Goal: Information Seeking & Learning: Learn about a topic

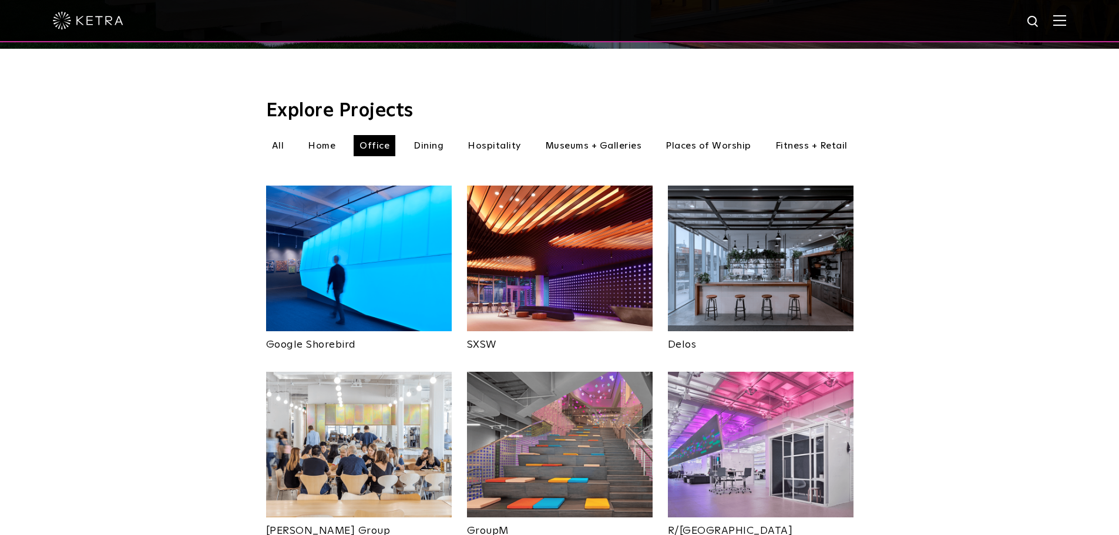
click at [330, 145] on div "Explore Projects Office All Home Office Dining Hospitality Places of Worship" at bounding box center [560, 419] width 588 height 635
click at [330, 135] on li "Home" at bounding box center [321, 145] width 39 height 21
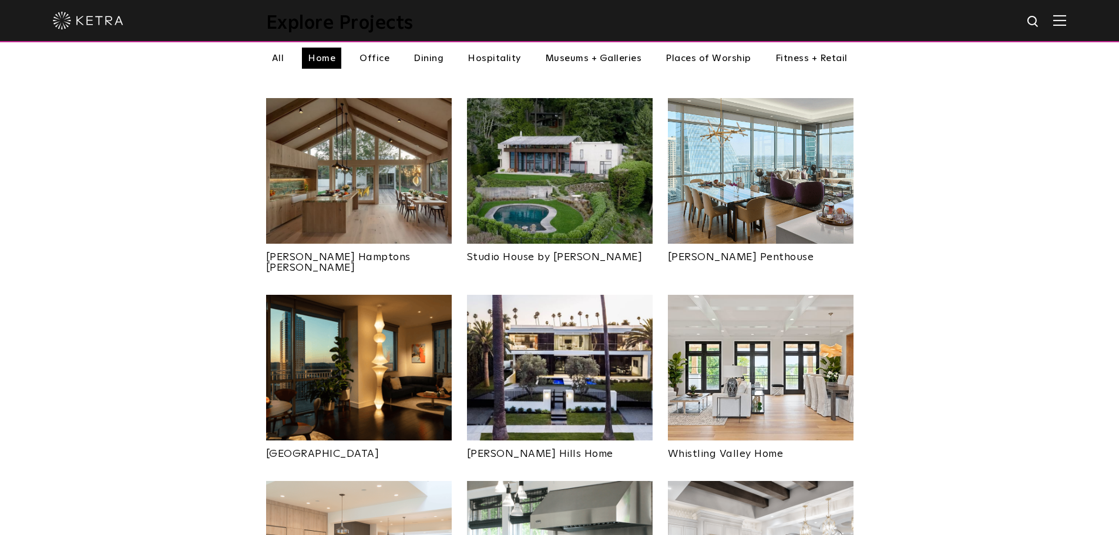
scroll to position [353, 0]
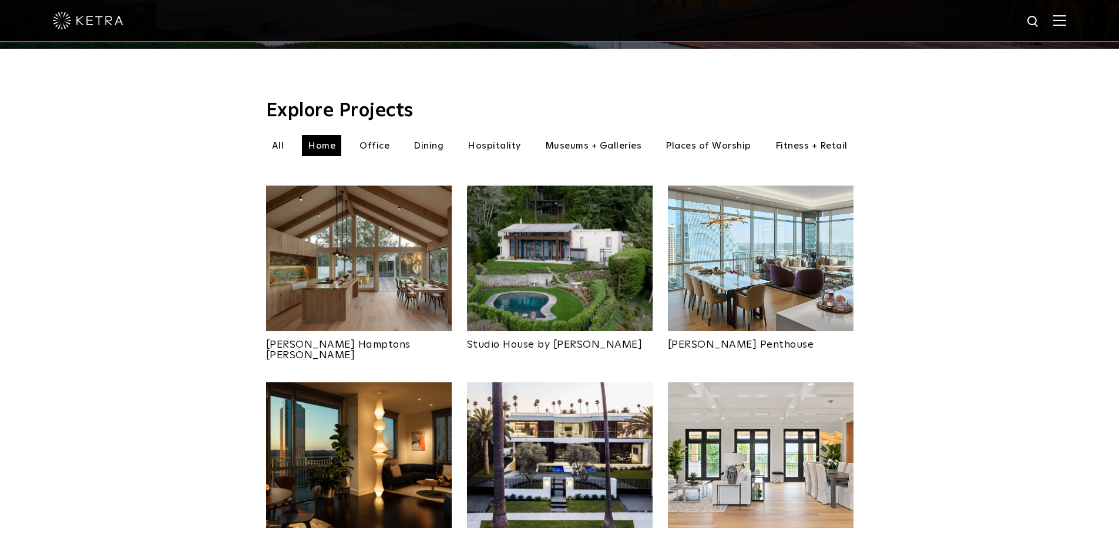
click at [409, 424] on img at bounding box center [359, 455] width 186 height 146
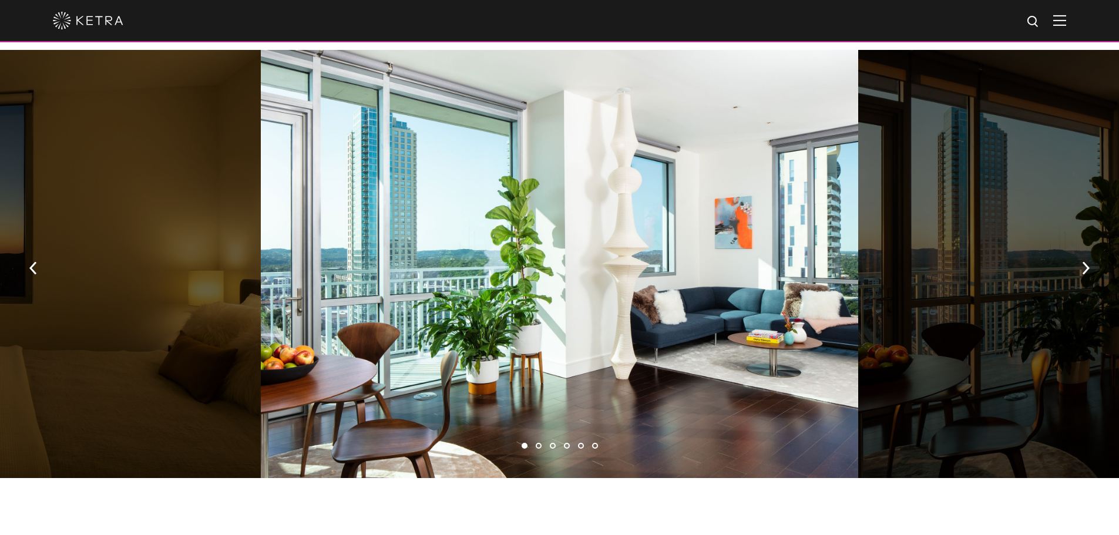
scroll to position [823, 0]
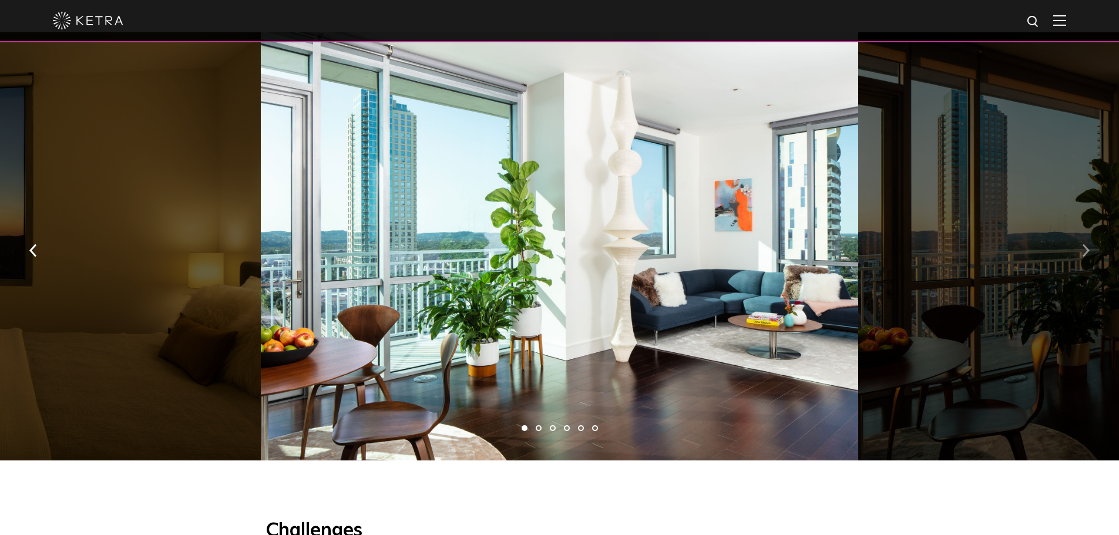
click at [1089, 235] on button "button" at bounding box center [1085, 249] width 25 height 41
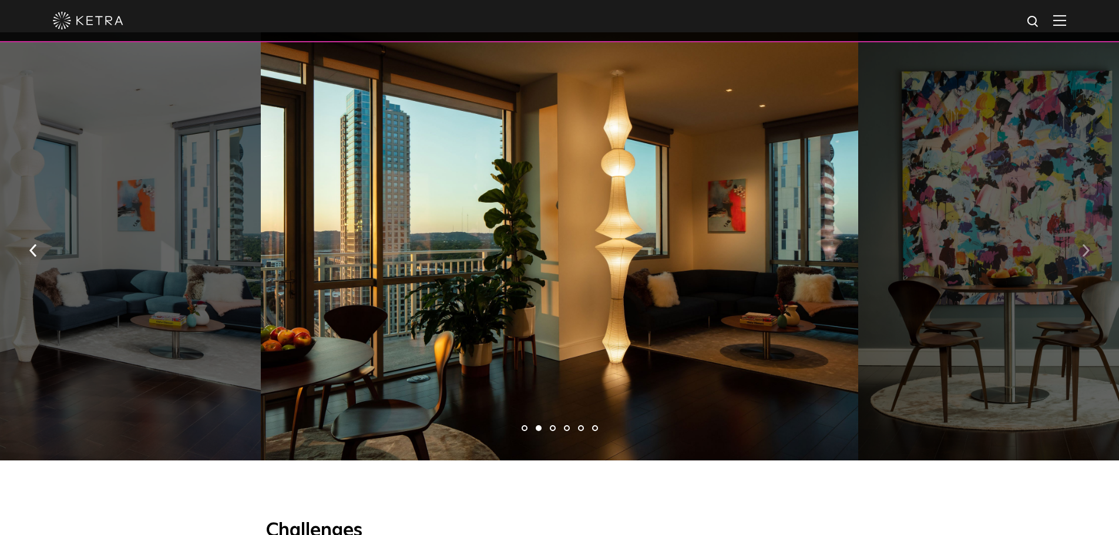
click at [1089, 235] on button "button" at bounding box center [1085, 249] width 25 height 41
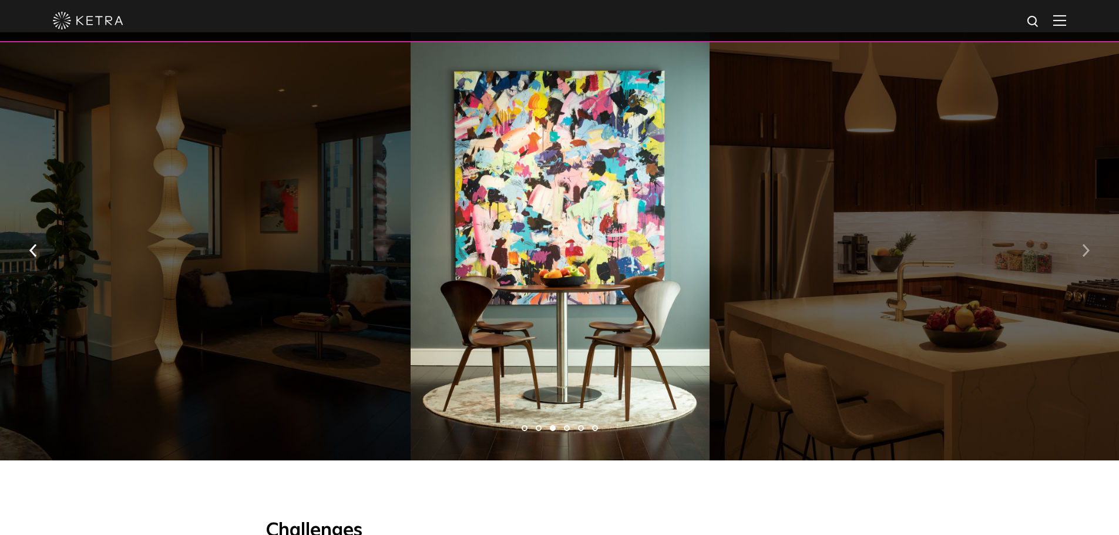
click at [1089, 235] on button "button" at bounding box center [1085, 249] width 25 height 41
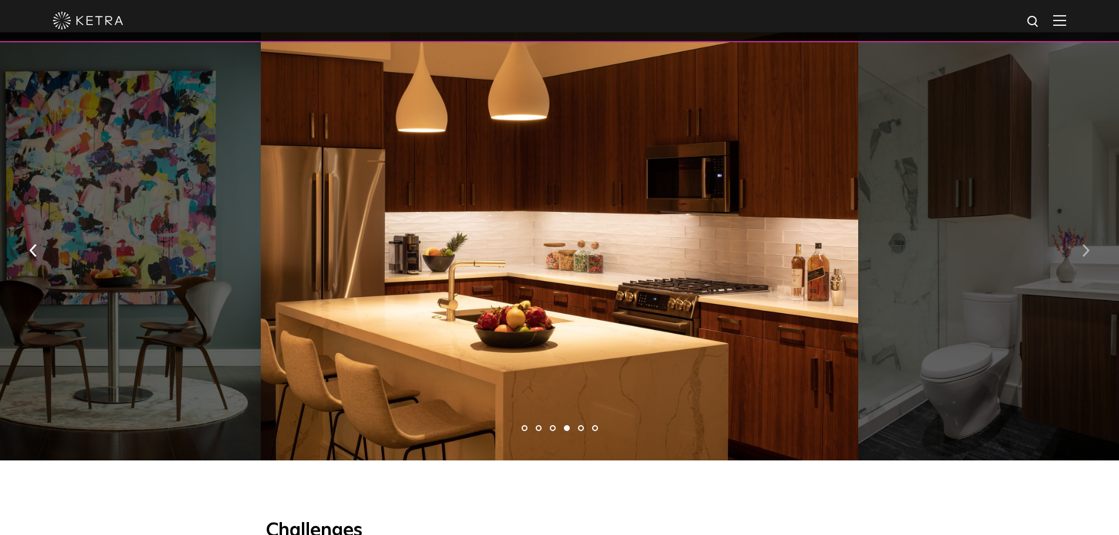
click at [1089, 235] on button "button" at bounding box center [1085, 249] width 25 height 41
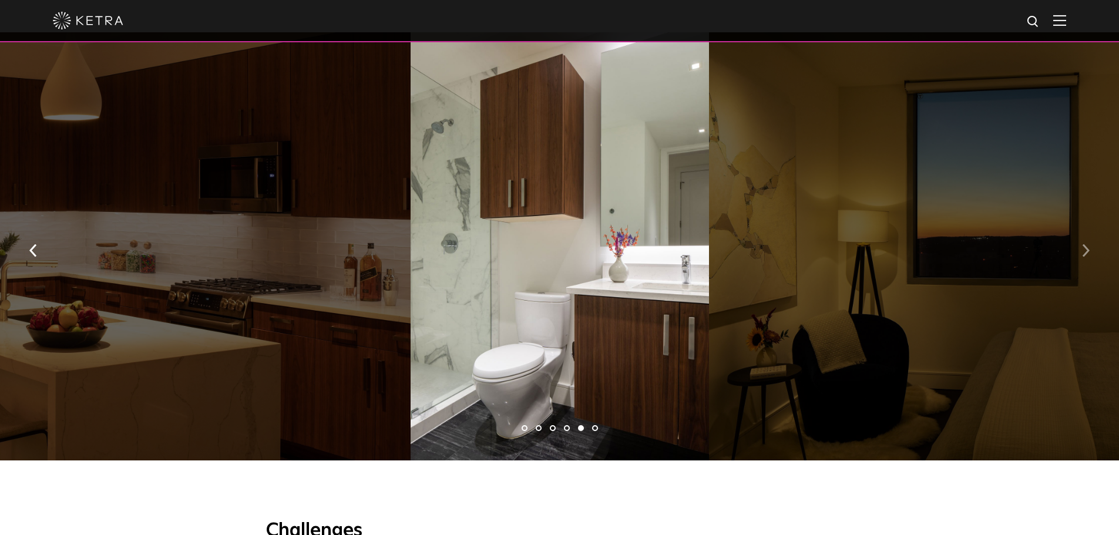
click at [1089, 235] on button "button" at bounding box center [1085, 249] width 25 height 41
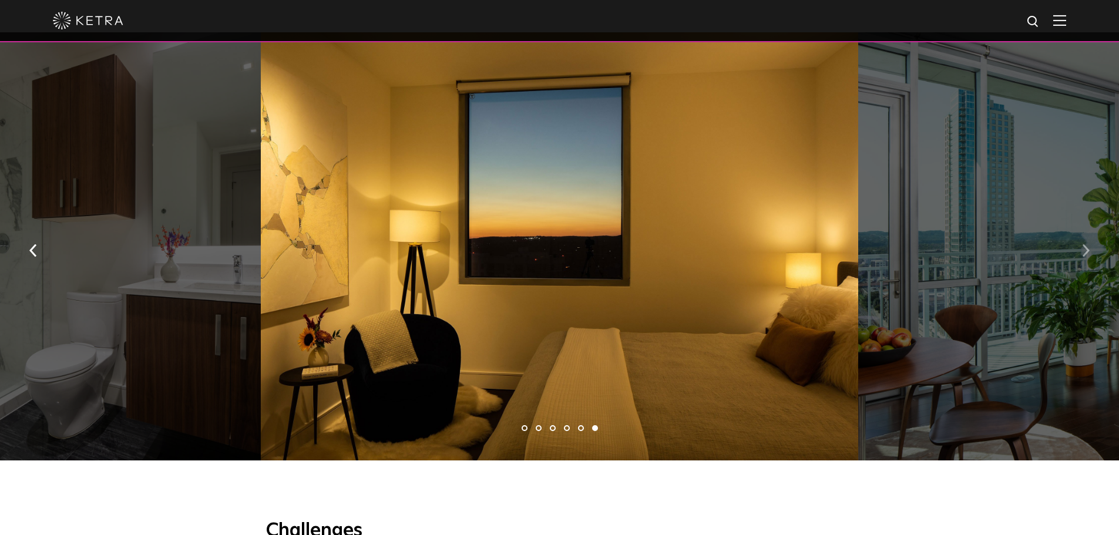
click at [1089, 235] on button "button" at bounding box center [1085, 249] width 25 height 41
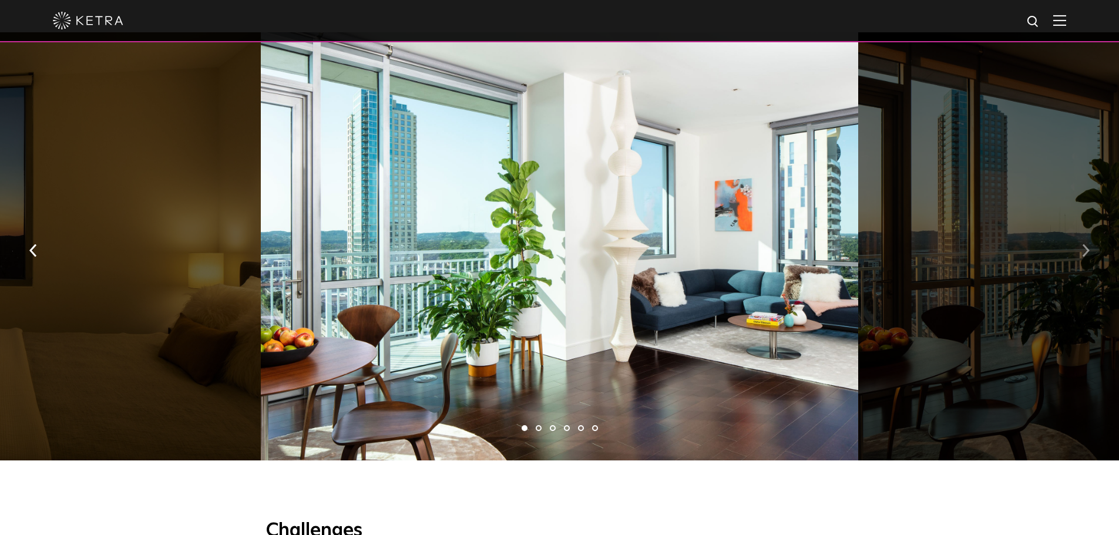
click at [1089, 235] on button "button" at bounding box center [1085, 249] width 25 height 41
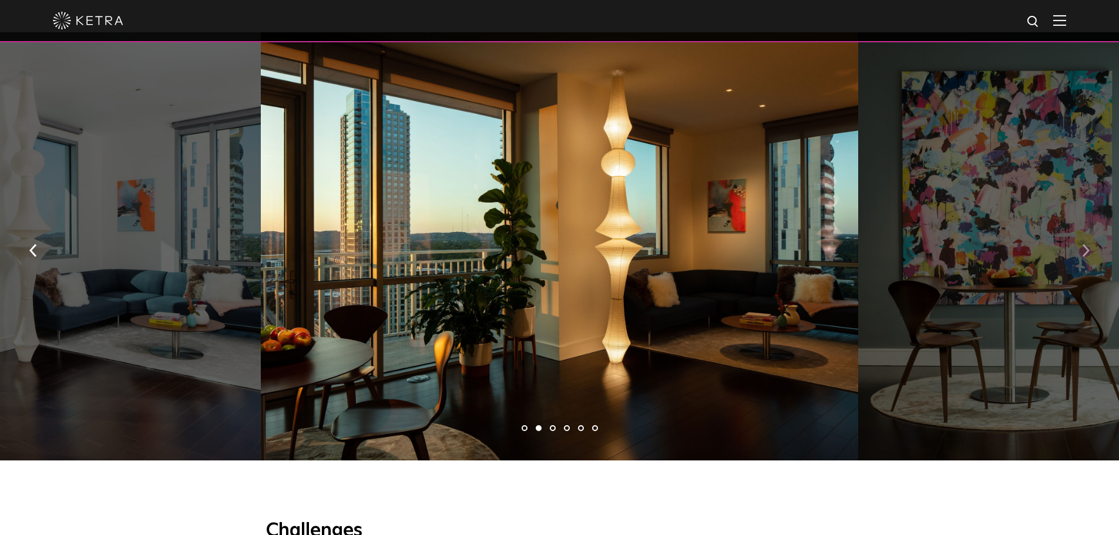
click at [1089, 235] on button "button" at bounding box center [1085, 249] width 25 height 41
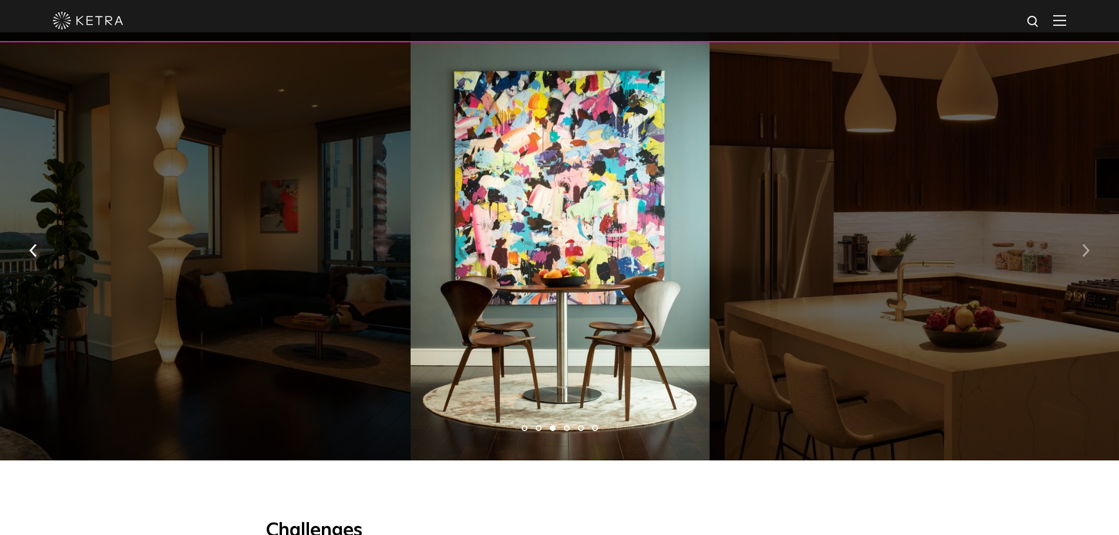
click at [1086, 229] on button "button" at bounding box center [1085, 249] width 25 height 41
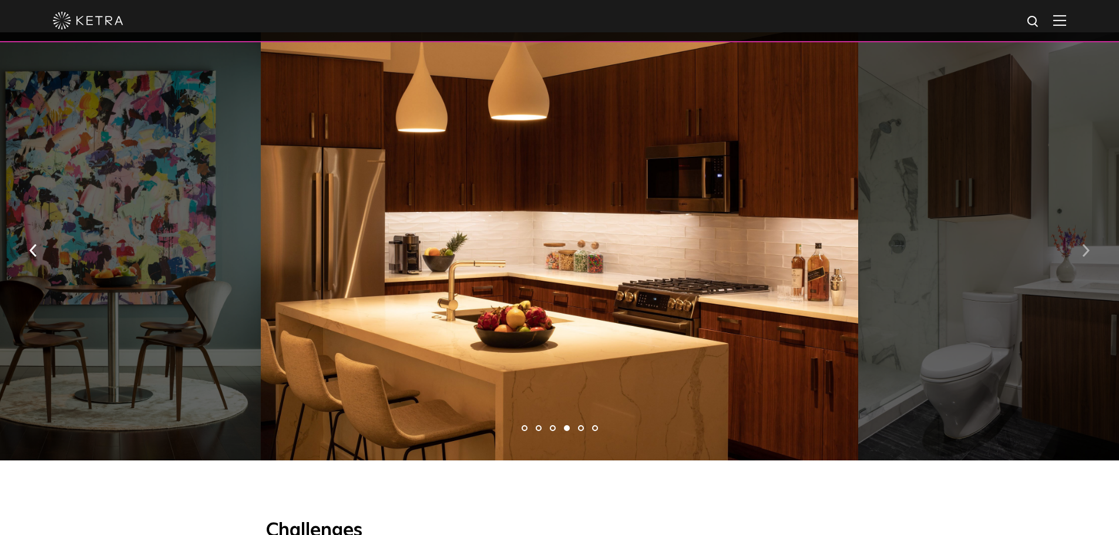
click at [1086, 229] on button "button" at bounding box center [1085, 249] width 25 height 41
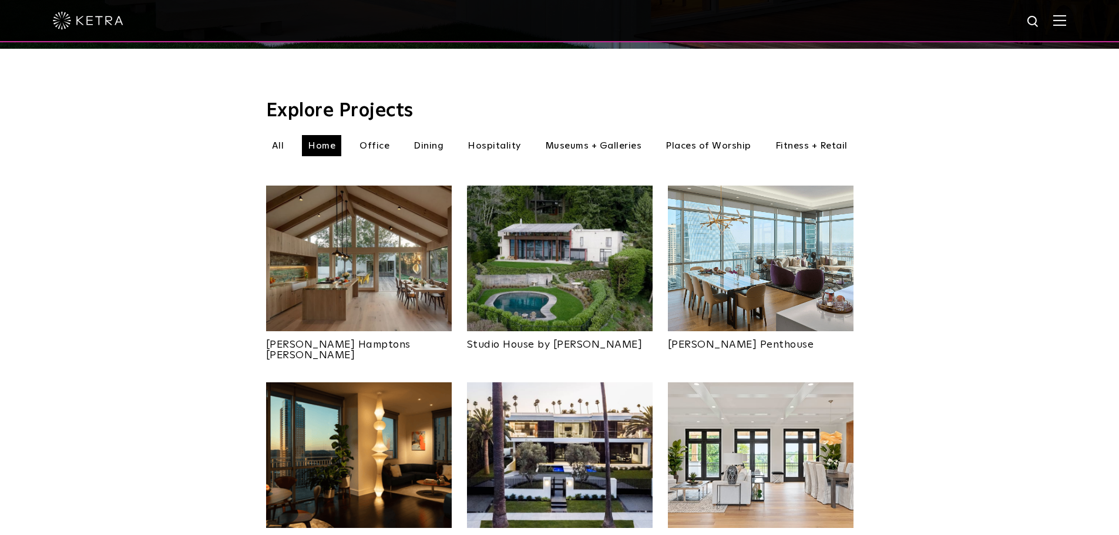
click at [571, 255] on img at bounding box center [560, 259] width 186 height 146
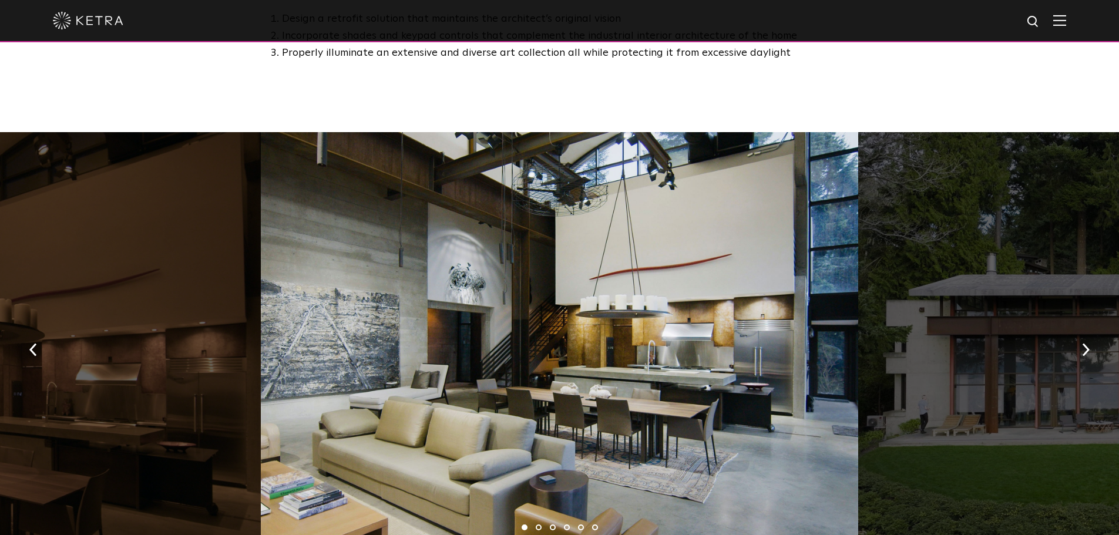
scroll to position [1234, 0]
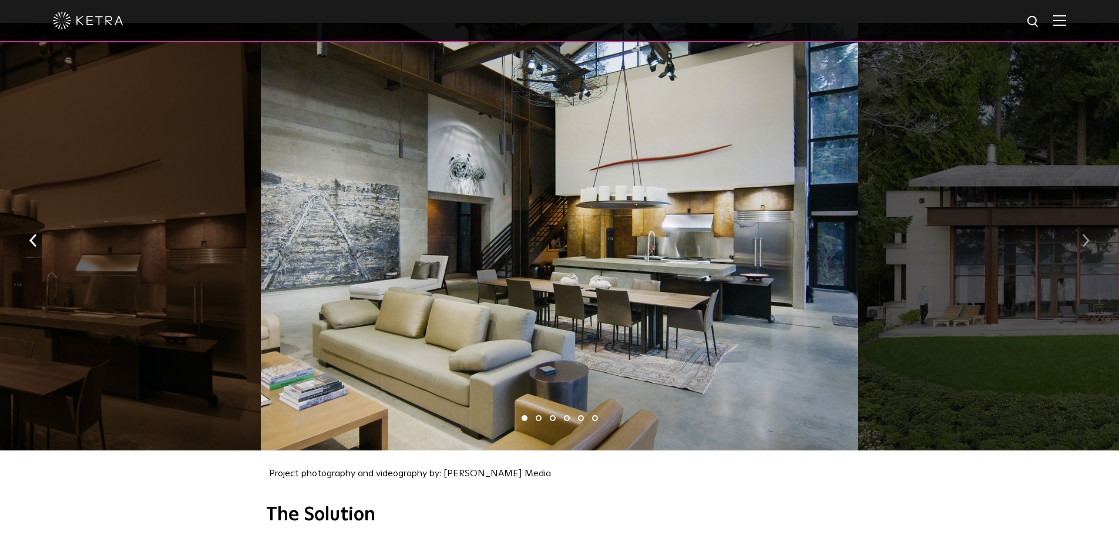
click at [1079, 233] on button "button" at bounding box center [1085, 239] width 25 height 41
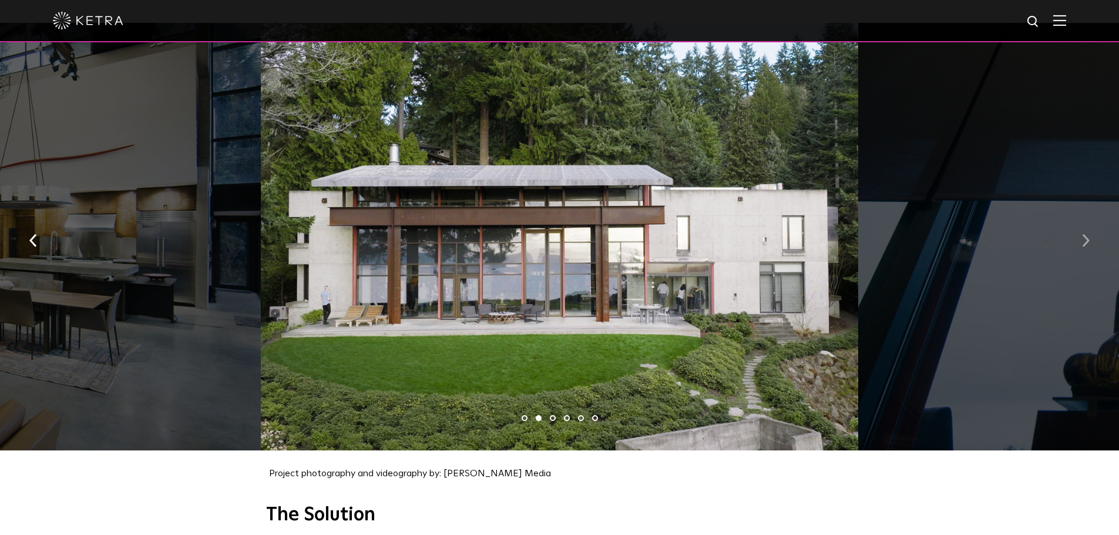
scroll to position [1175, 0]
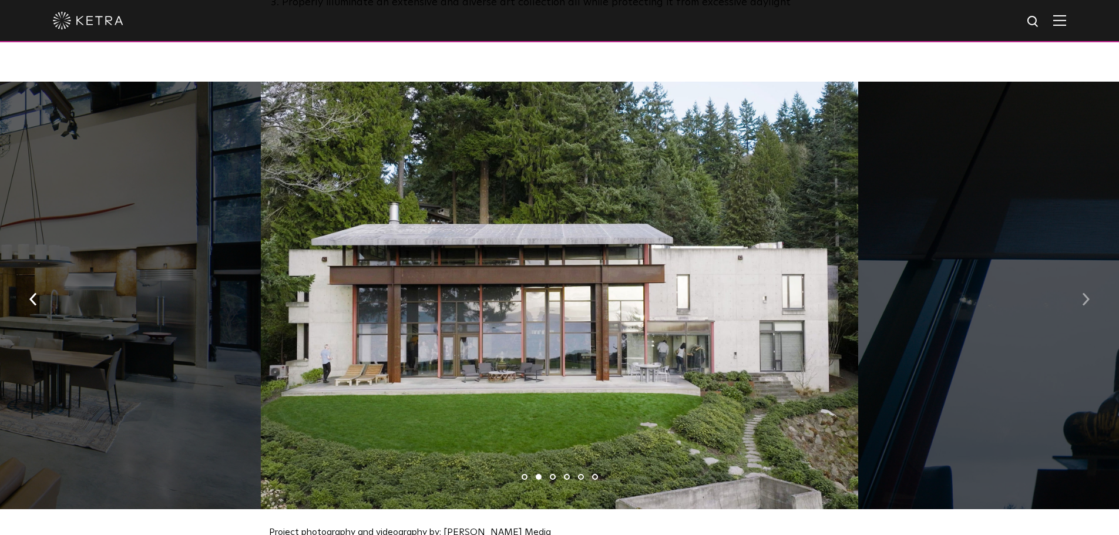
click at [1083, 293] on img "button" at bounding box center [1086, 299] width 8 height 13
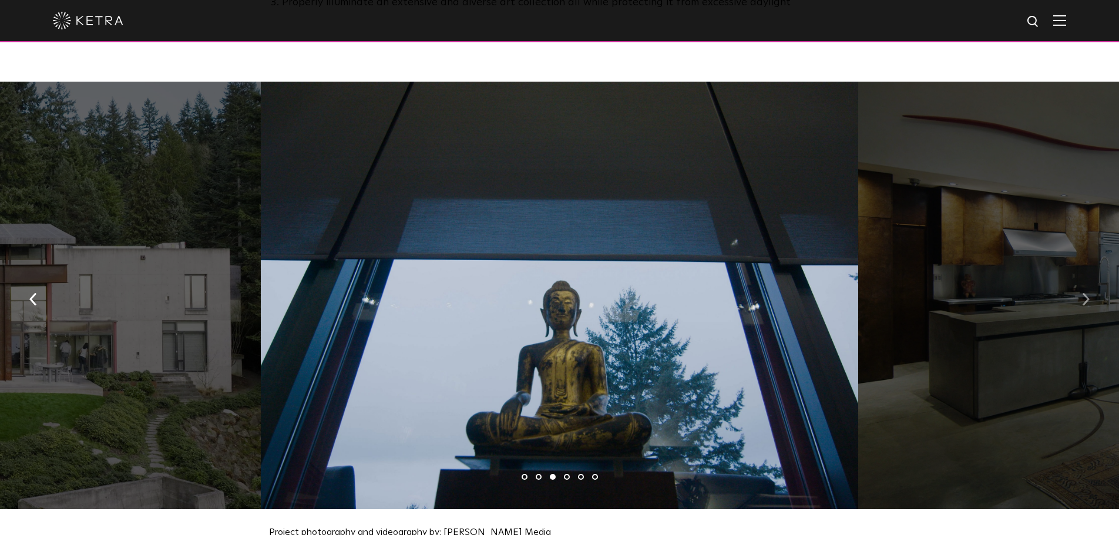
click at [1083, 293] on img "button" at bounding box center [1086, 299] width 8 height 13
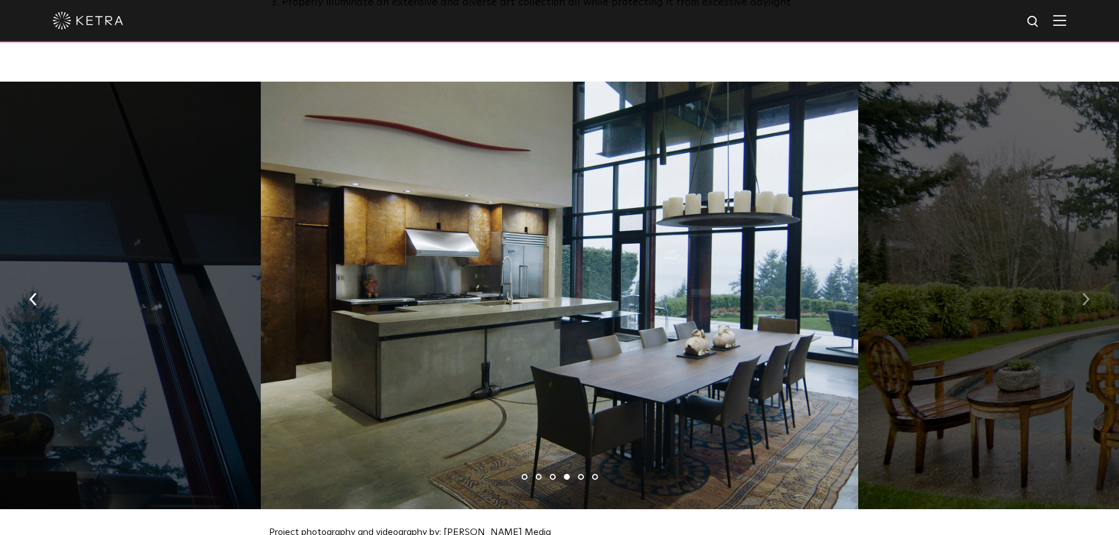
click at [1083, 293] on img "button" at bounding box center [1086, 299] width 8 height 13
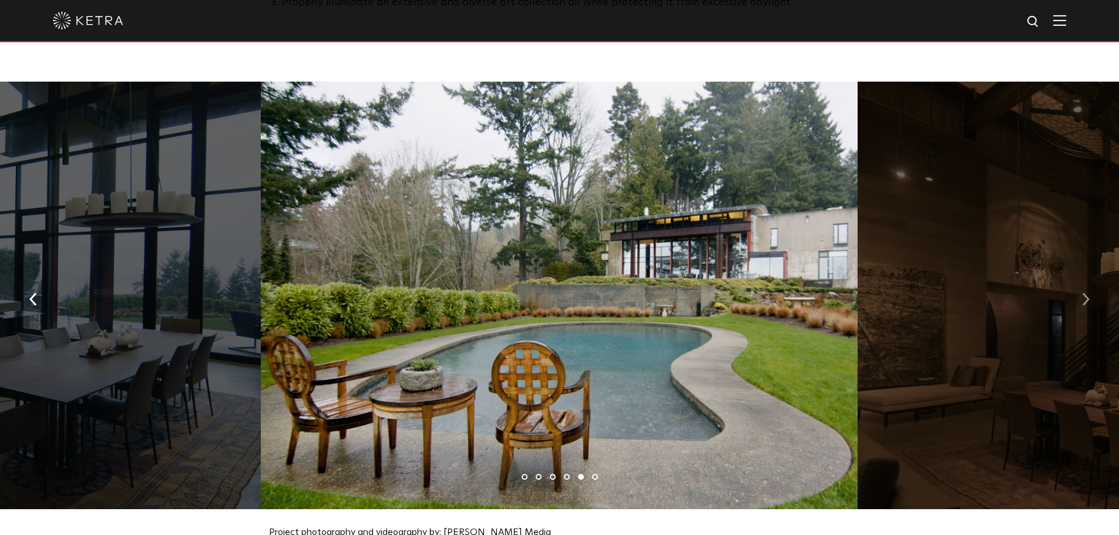
click at [1083, 293] on img "button" at bounding box center [1086, 299] width 8 height 13
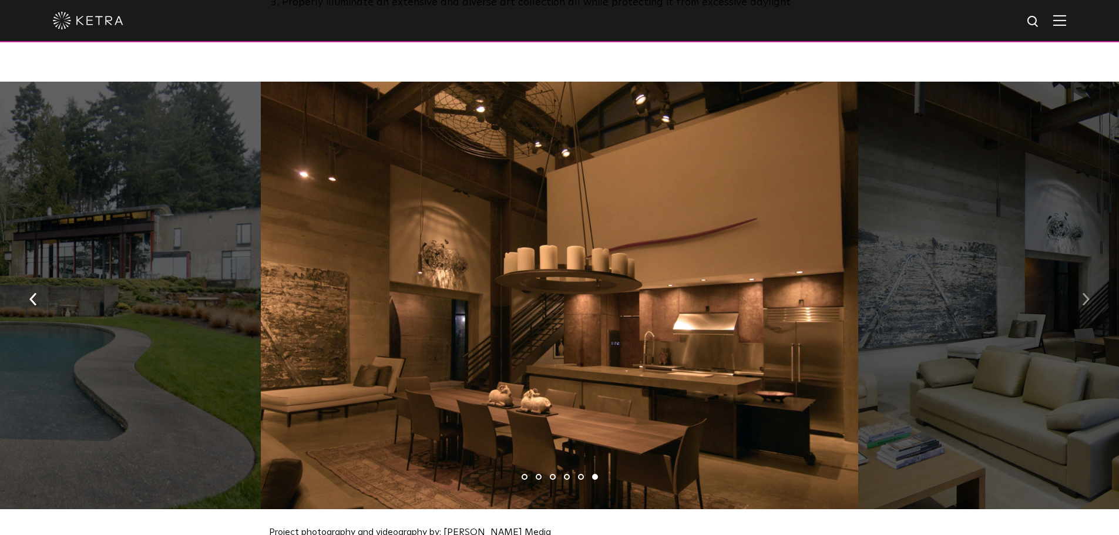
click at [1083, 293] on img "button" at bounding box center [1086, 299] width 8 height 13
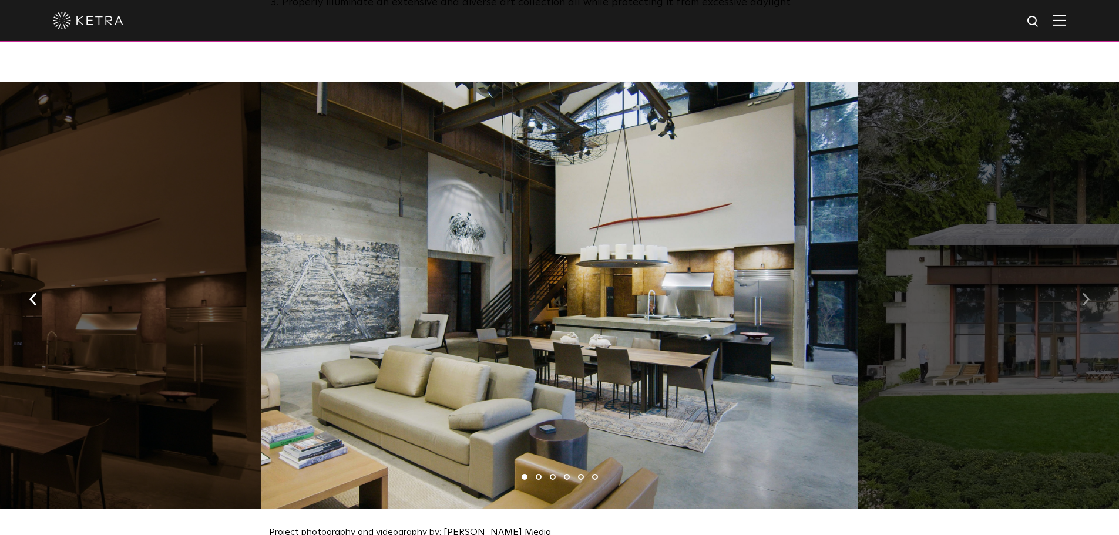
click at [1083, 293] on img "button" at bounding box center [1086, 299] width 8 height 13
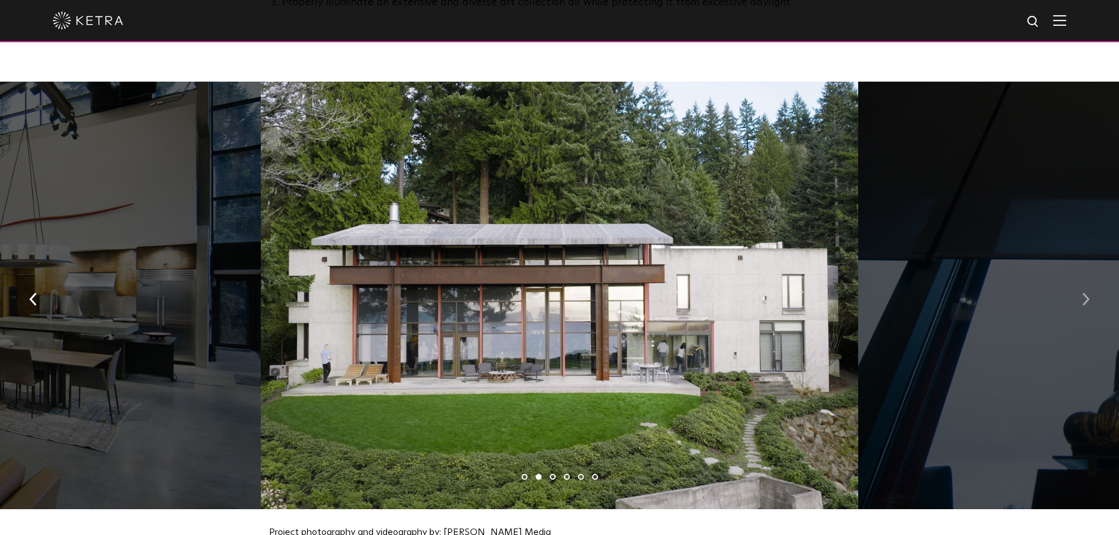
click at [1083, 293] on img "button" at bounding box center [1086, 299] width 8 height 13
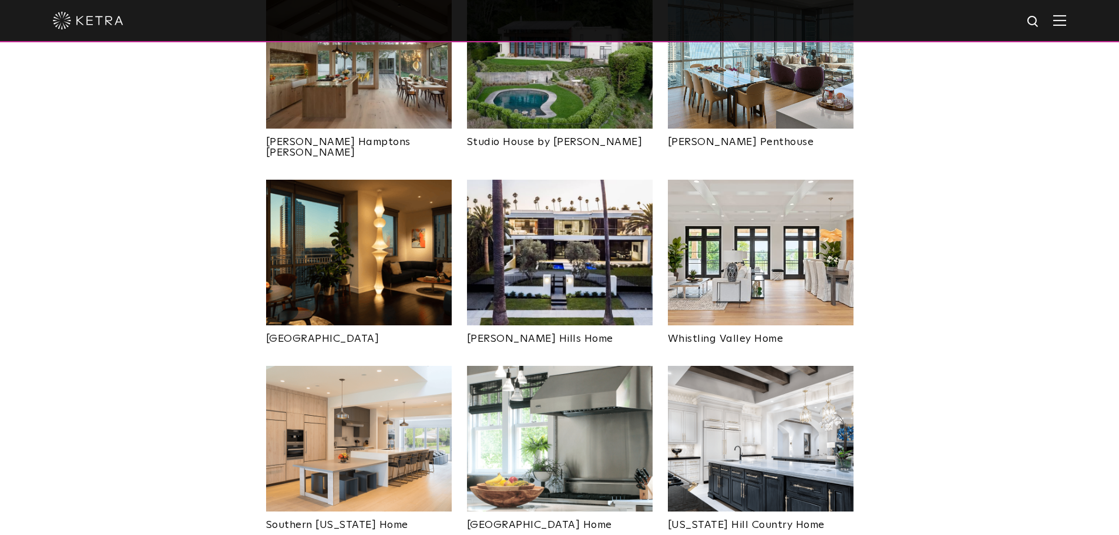
scroll to position [588, 0]
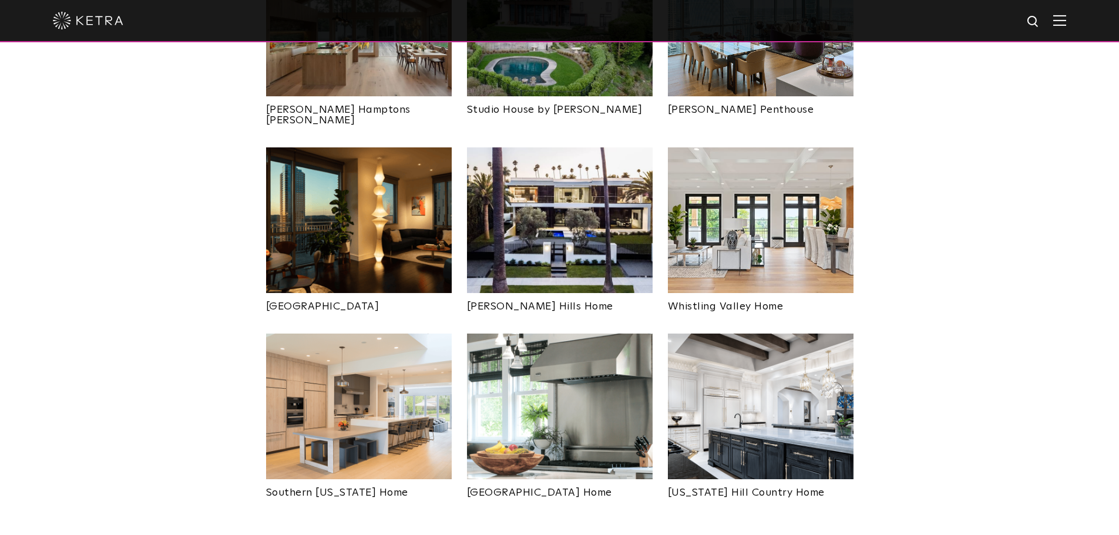
click at [582, 216] on img at bounding box center [560, 220] width 186 height 146
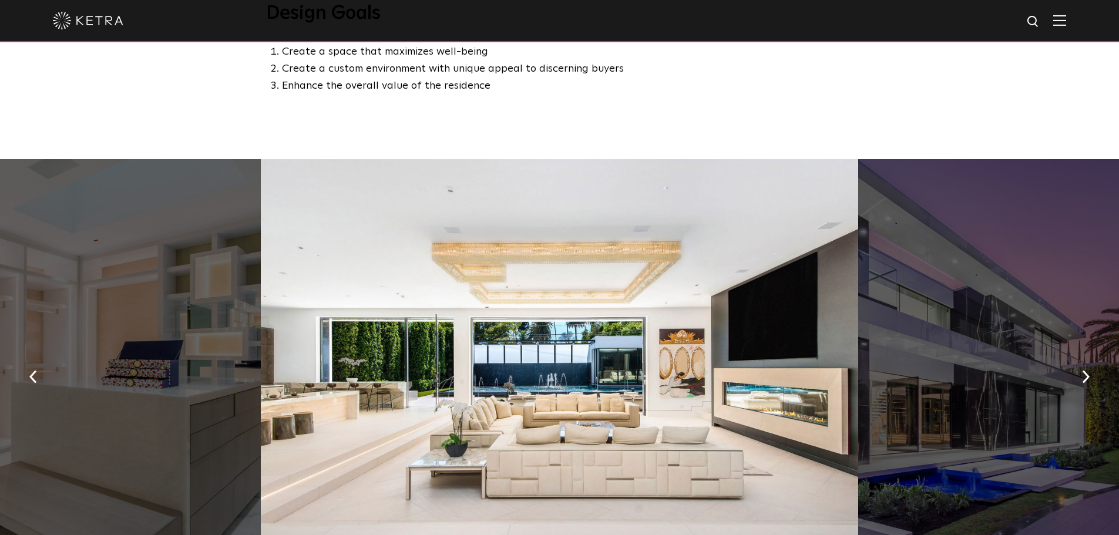
scroll to position [764, 0]
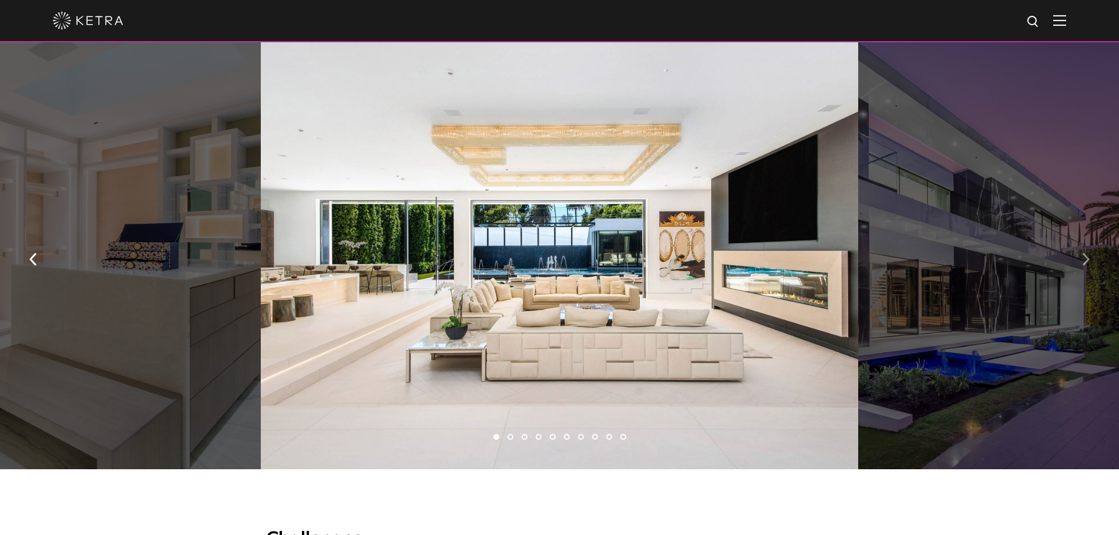
click at [1082, 254] on button "button" at bounding box center [1085, 258] width 25 height 41
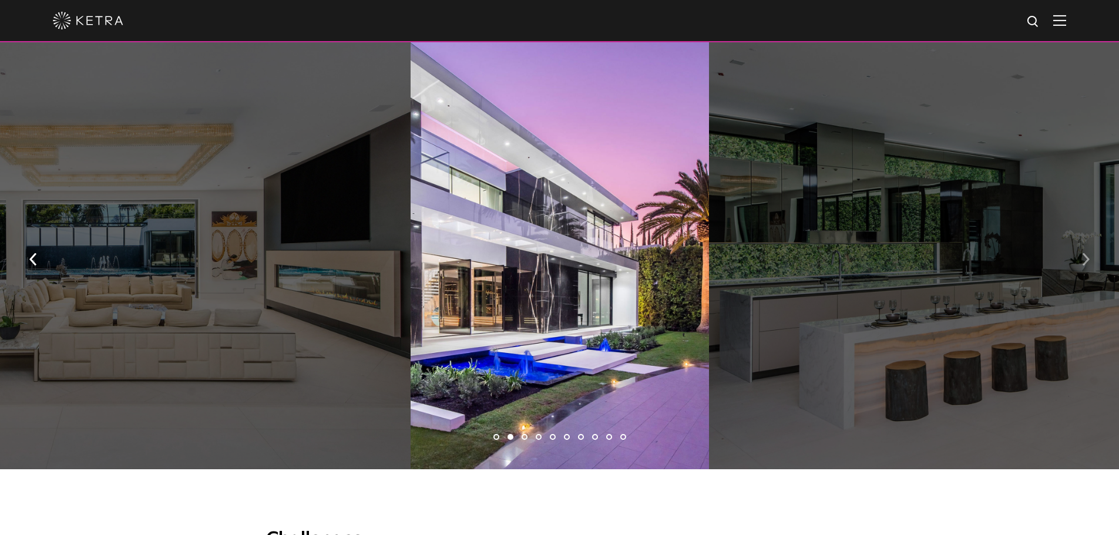
click at [1082, 254] on button "button" at bounding box center [1085, 258] width 25 height 41
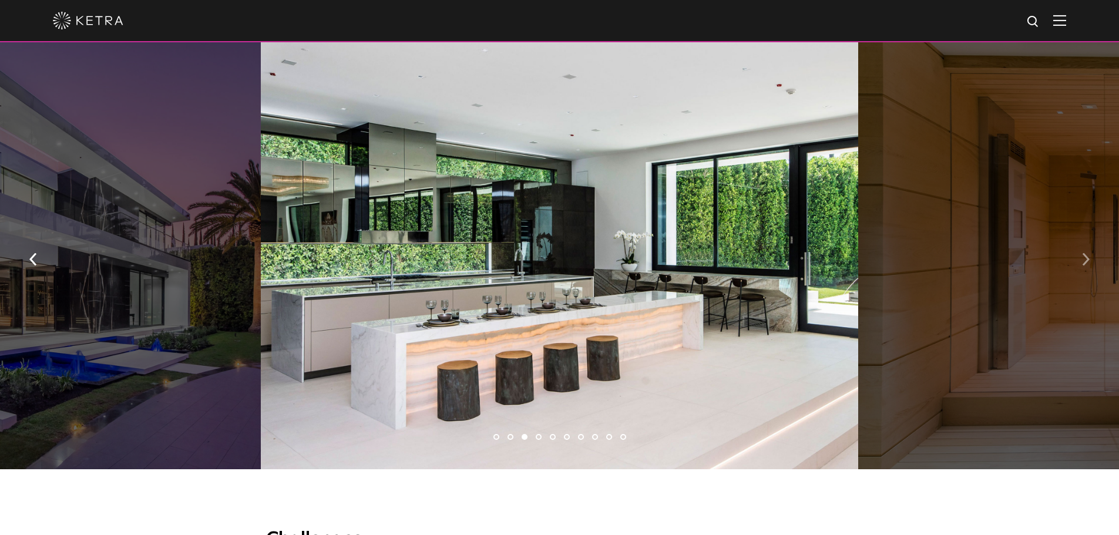
click at [1087, 263] on img "button" at bounding box center [1086, 259] width 8 height 13
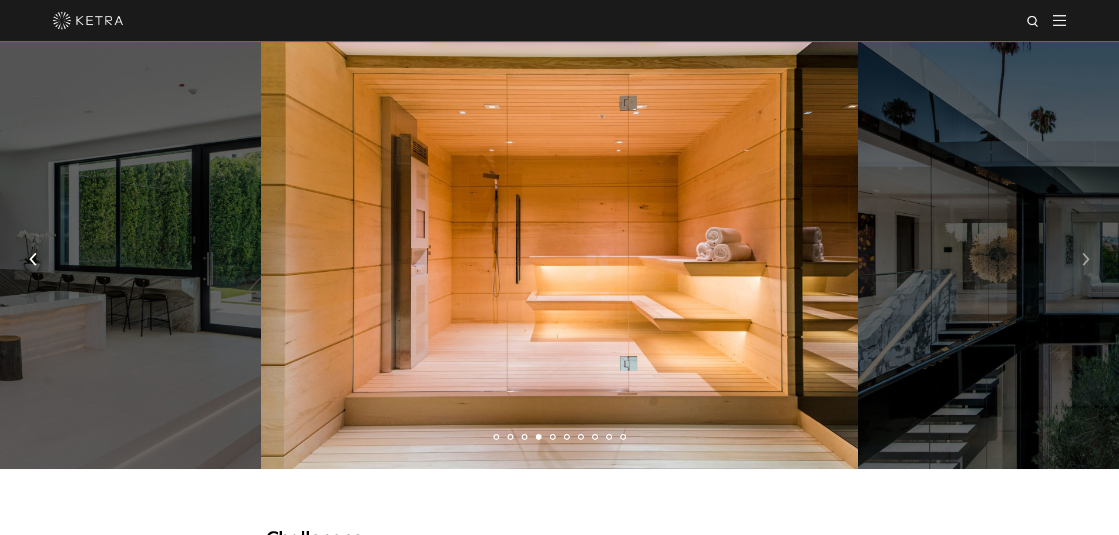
click at [1087, 263] on img "button" at bounding box center [1086, 259] width 8 height 13
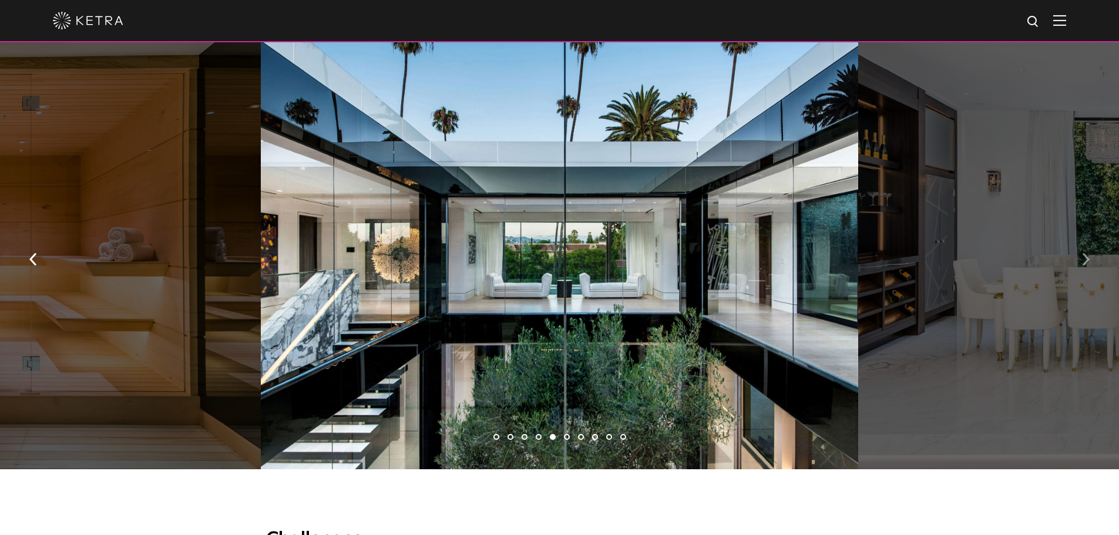
click at [1086, 263] on img "button" at bounding box center [1086, 259] width 8 height 13
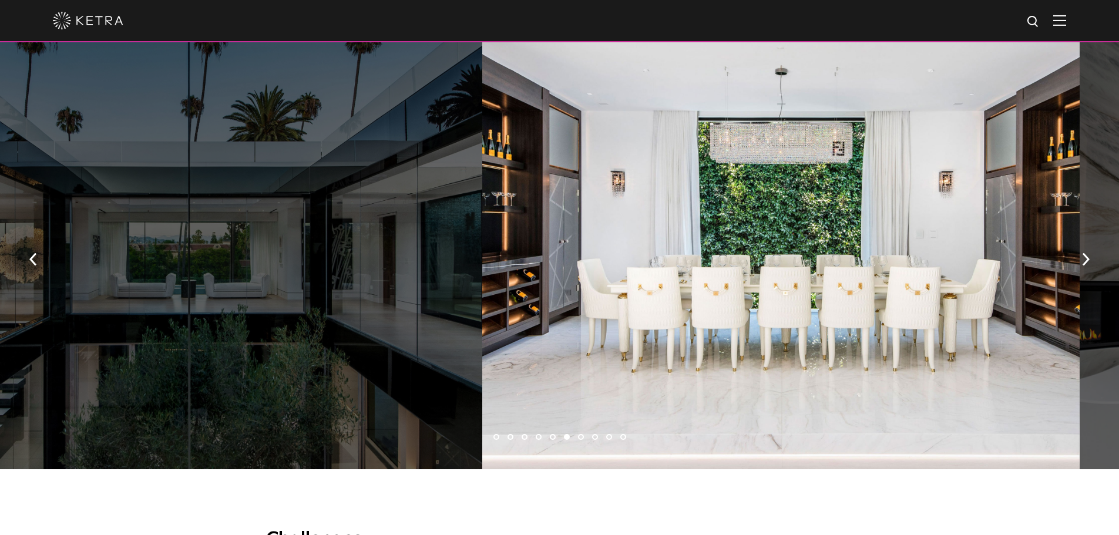
drag, startPoint x: 756, startPoint y: 196, endPoint x: 997, endPoint y: 207, distance: 241.7
click at [997, 207] on div at bounding box center [780, 256] width 597 height 428
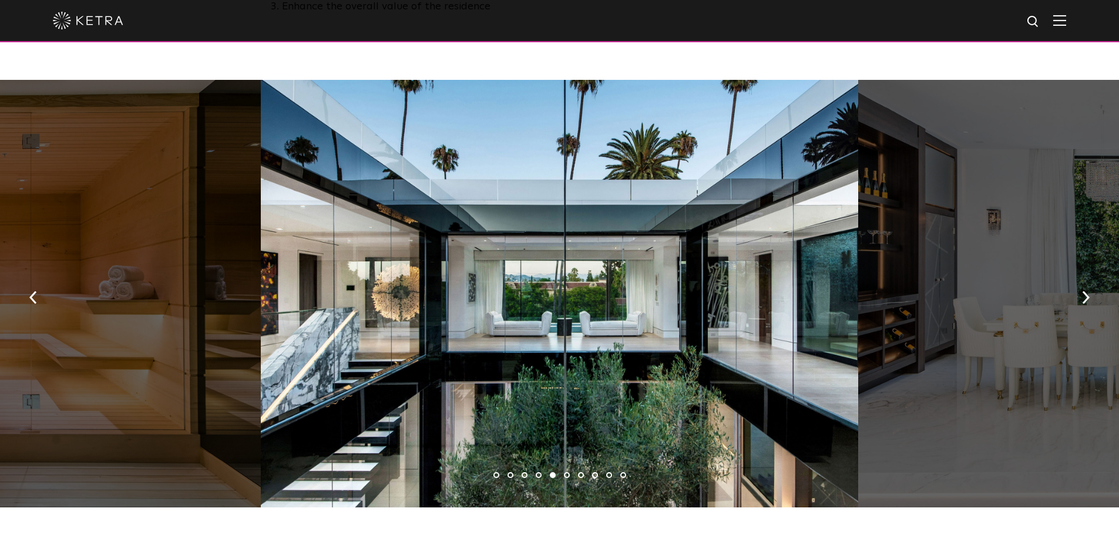
scroll to position [709, 0]
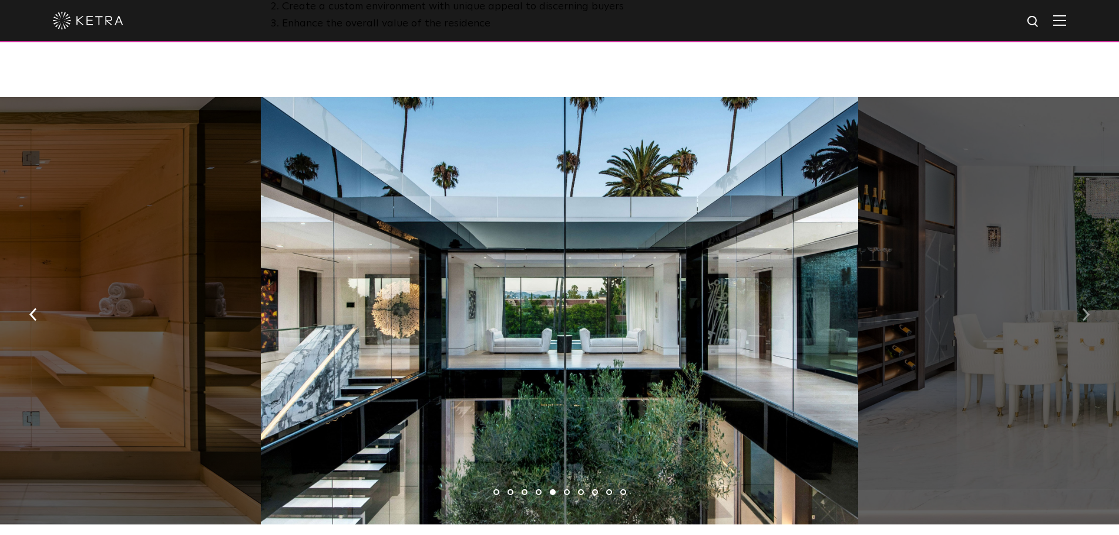
click at [1086, 318] on img "button" at bounding box center [1086, 314] width 8 height 13
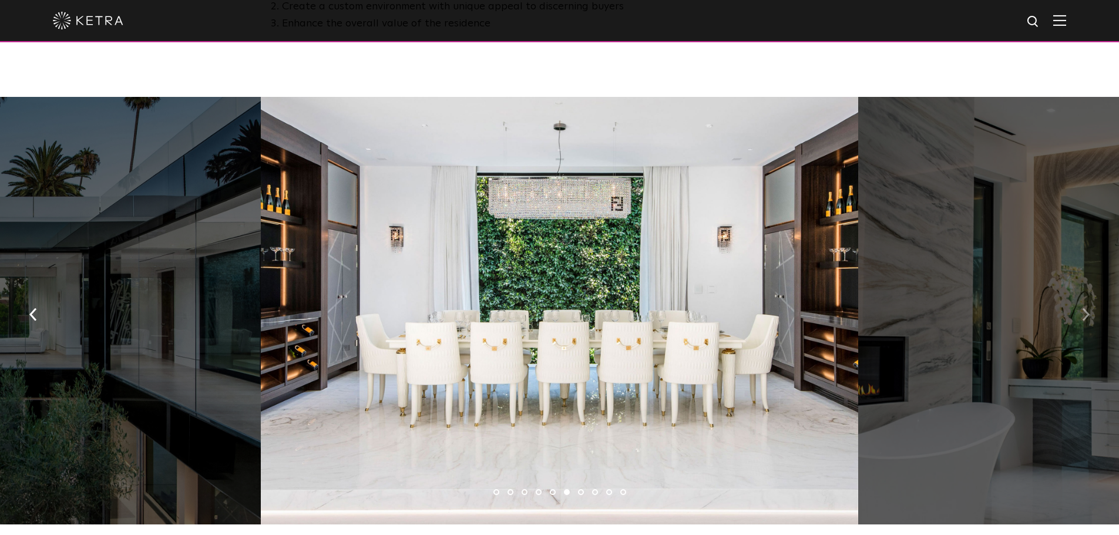
click at [1086, 318] on img "button" at bounding box center [1086, 314] width 8 height 13
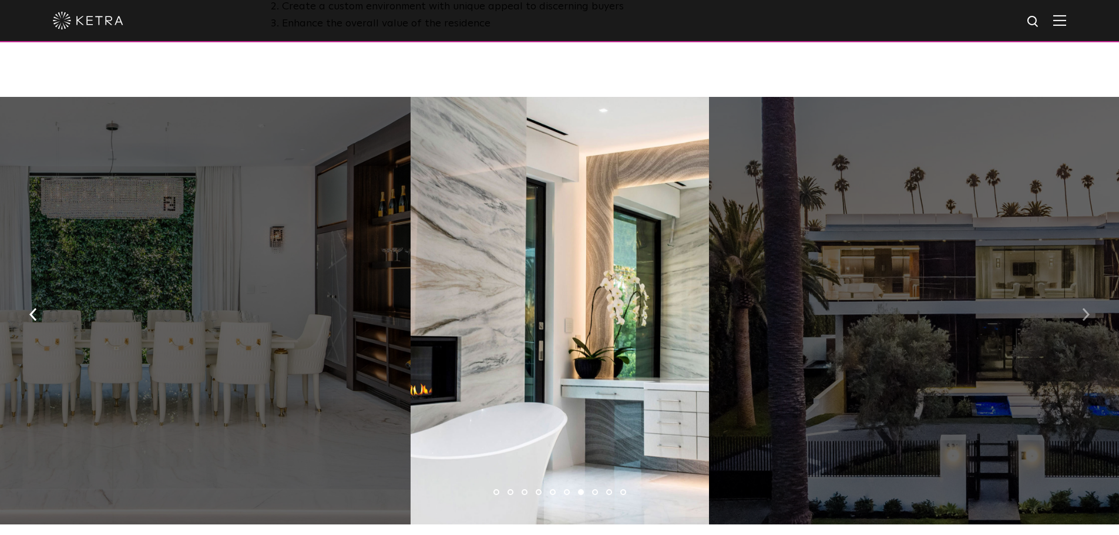
click at [1086, 318] on img "button" at bounding box center [1086, 314] width 8 height 13
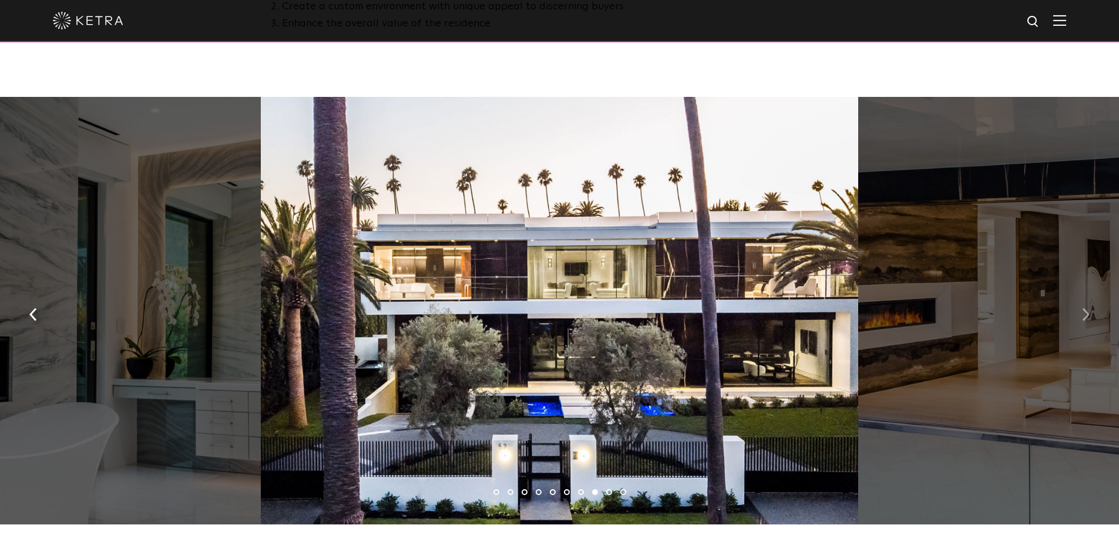
click at [1097, 322] on button "button" at bounding box center [1085, 313] width 25 height 41
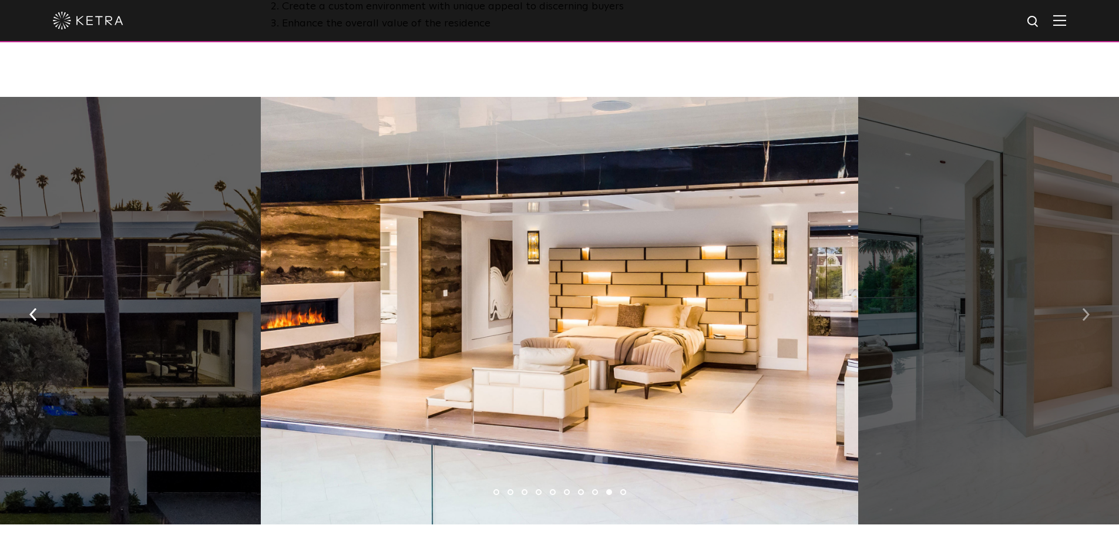
click at [1097, 322] on button "button" at bounding box center [1085, 313] width 25 height 41
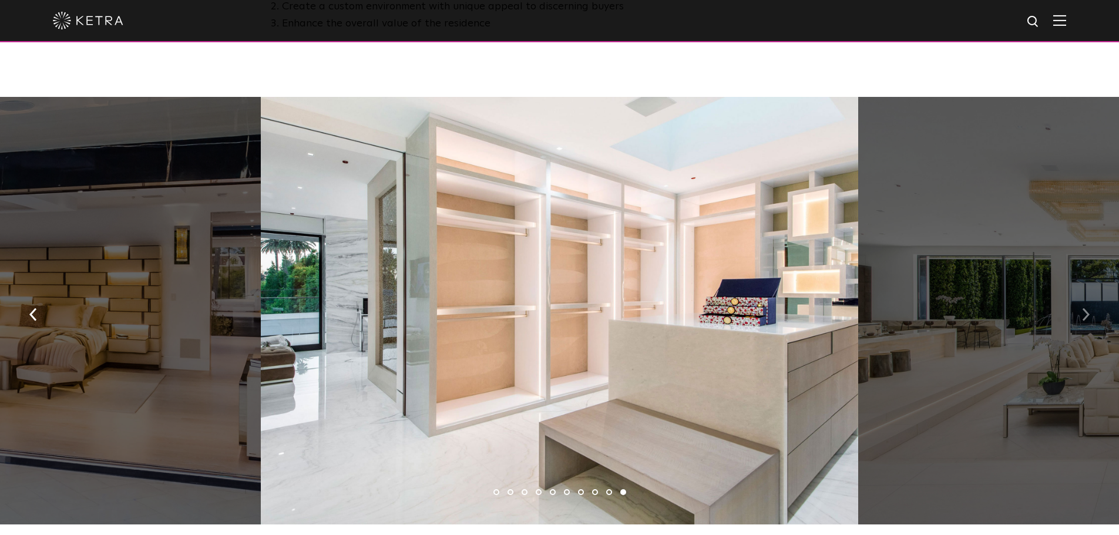
click at [1097, 322] on button "button" at bounding box center [1085, 313] width 25 height 41
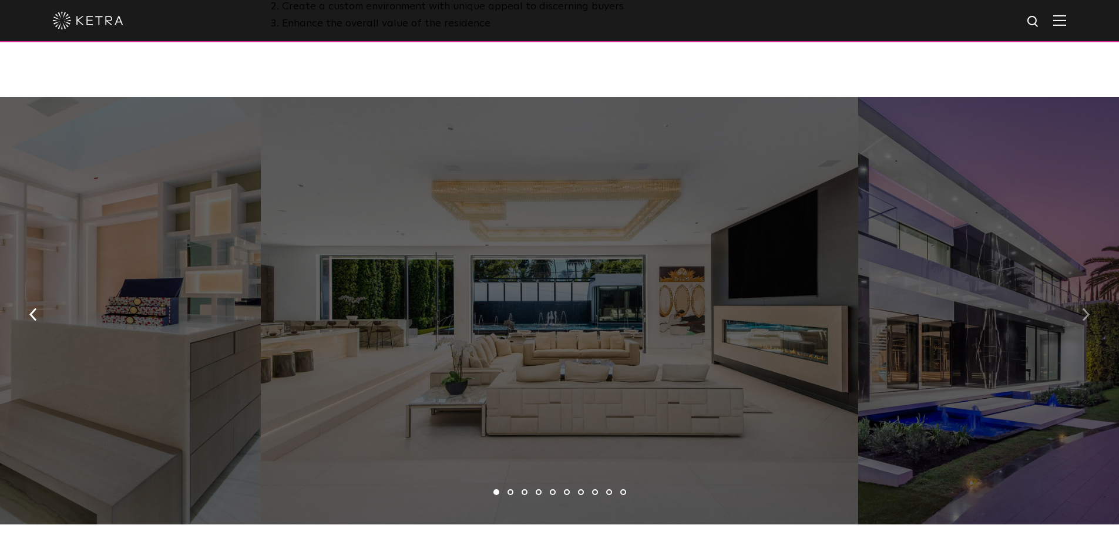
click at [1097, 322] on button "button" at bounding box center [1085, 313] width 25 height 41
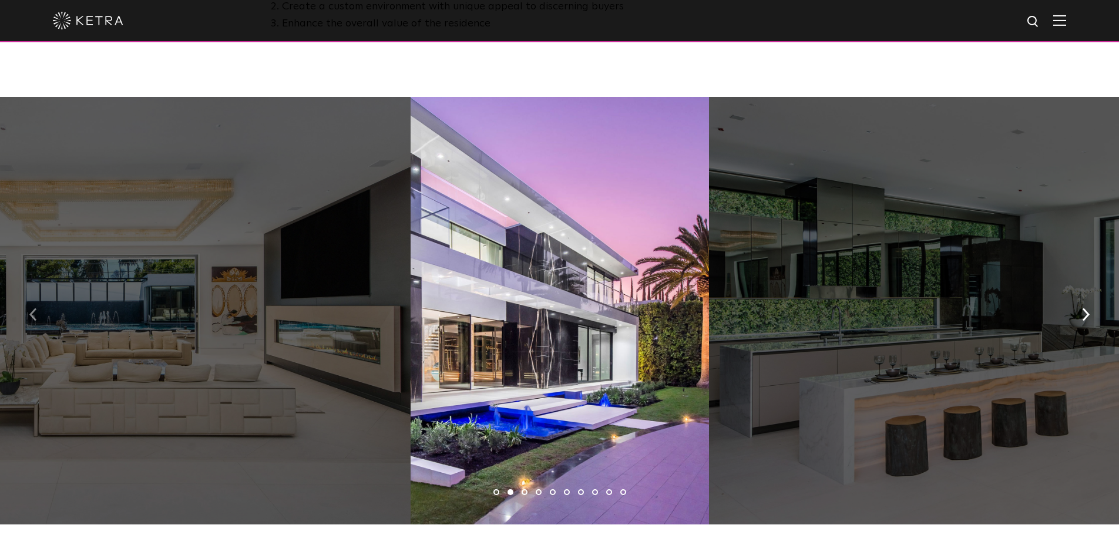
click at [31, 321] on img "button" at bounding box center [33, 314] width 8 height 13
